Goal: Ask a question

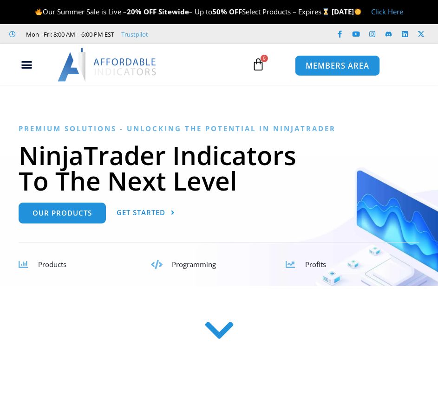
click at [350, 70] on span "MEMBERS AREA" at bounding box center [337, 66] width 64 height 8
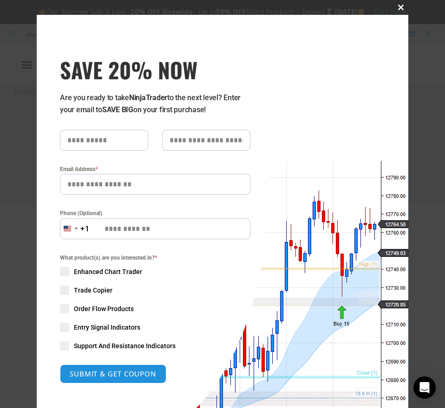
click at [399, 10] on button "Close this module" at bounding box center [400, 7] width 15 height 15
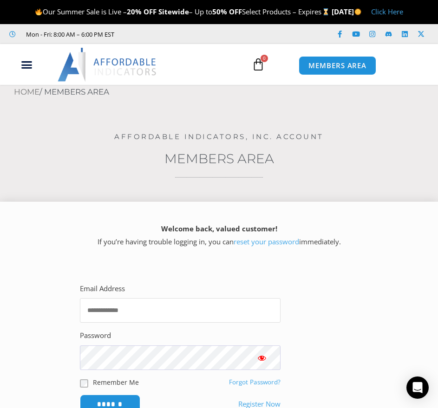
click at [161, 323] on input "Email Address" at bounding box center [180, 310] width 201 height 25
click at [122, 323] on input "Email Address" at bounding box center [180, 310] width 201 height 25
type input "**********"
click at [77, 295] on div "**********" at bounding box center [180, 348] width 233 height 164
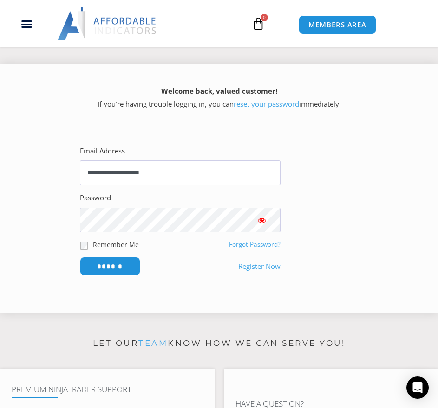
scroll to position [139, 0]
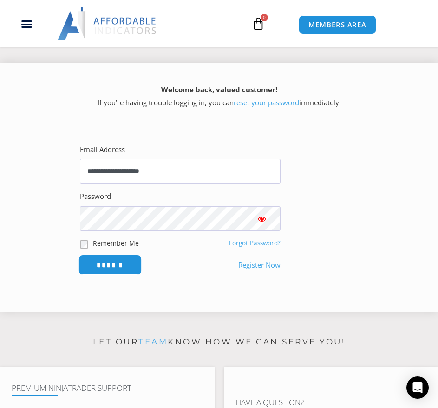
click at [112, 275] on input "******" at bounding box center [110, 265] width 64 height 20
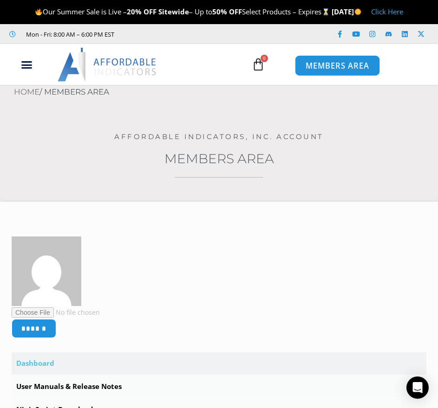
click at [319, 76] on link "MEMBERS AREA" at bounding box center [337, 65] width 85 height 21
click at [25, 71] on icon "Menu Toggle" at bounding box center [27, 65] width 12 height 12
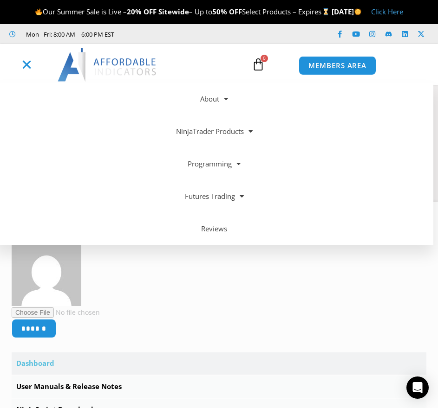
click at [33, 74] on div "Menu Toggle" at bounding box center [26, 65] width 43 height 18
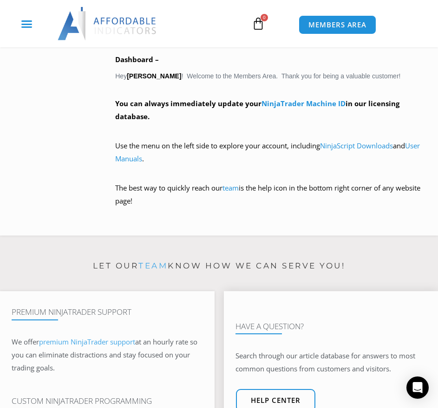
scroll to position [696, 0]
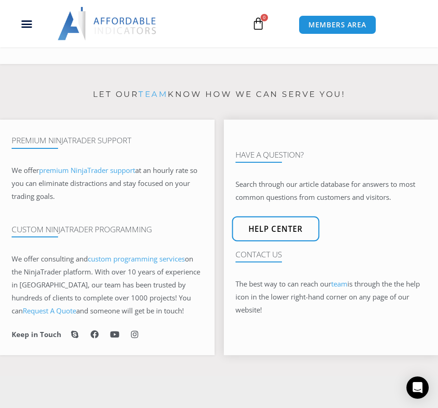
click at [278, 233] on span "Help center" at bounding box center [275, 229] width 55 height 8
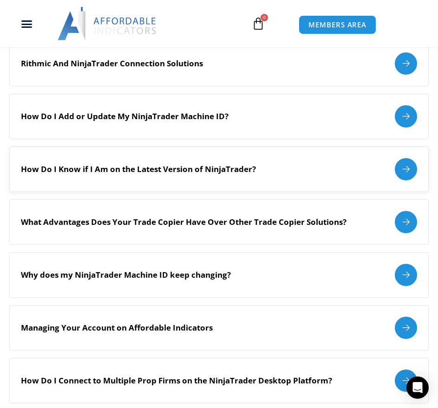
scroll to position [882, 0]
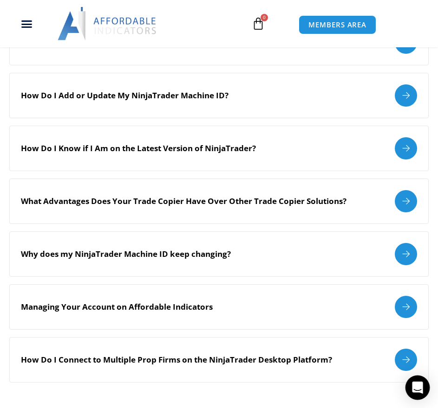
click at [422, 392] on icon "Open Intercom Messenger" at bounding box center [417, 388] width 11 height 12
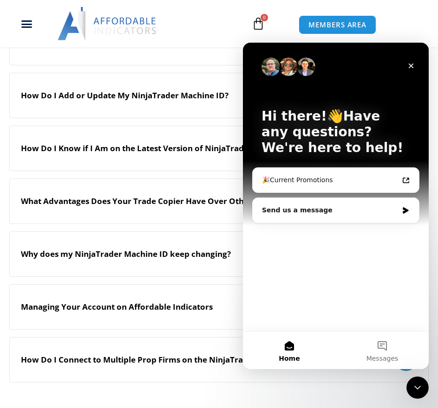
scroll to position [0, 0]
click at [388, 351] on button "Messages" at bounding box center [382, 350] width 93 height 37
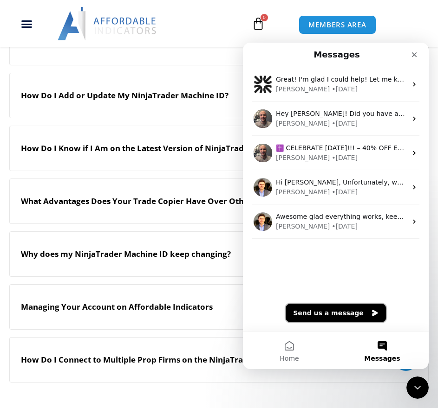
click at [324, 315] on button "Send us a message" at bounding box center [335, 313] width 100 height 19
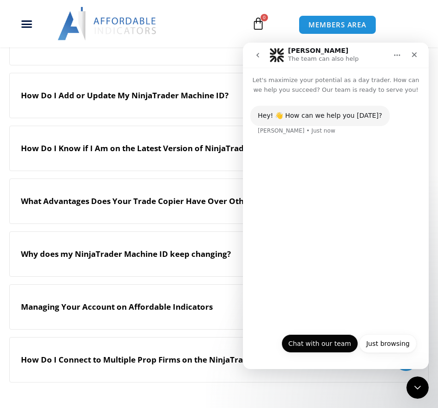
click at [322, 344] on button "Chat with our team" at bounding box center [319, 344] width 77 height 19
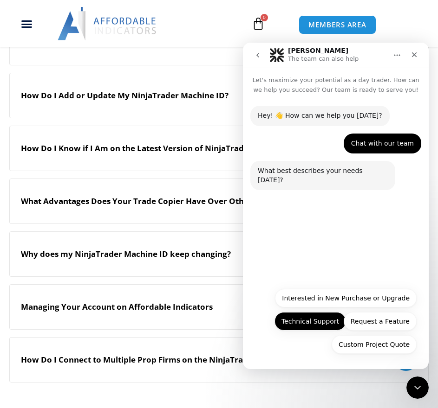
click at [313, 318] on button "Technical Support" at bounding box center [309, 321] width 71 height 19
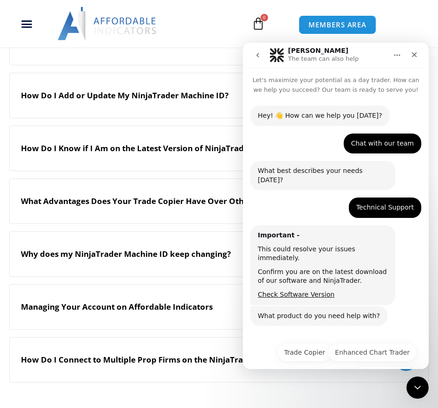
scroll to position [13, 0]
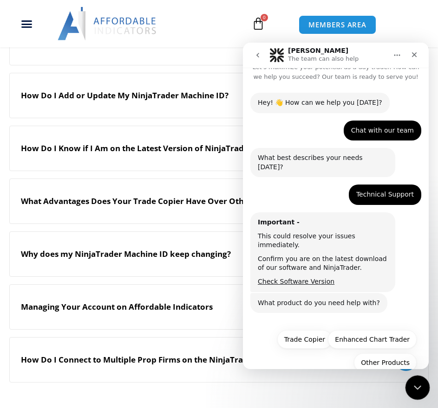
drag, startPoint x: 417, startPoint y: 389, endPoint x: 416, endPoint y: 379, distance: 9.8
click at [418, 389] on icon "Close Intercom Messenger" at bounding box center [415, 386] width 11 height 11
